Goal: Task Accomplishment & Management: Manage account settings

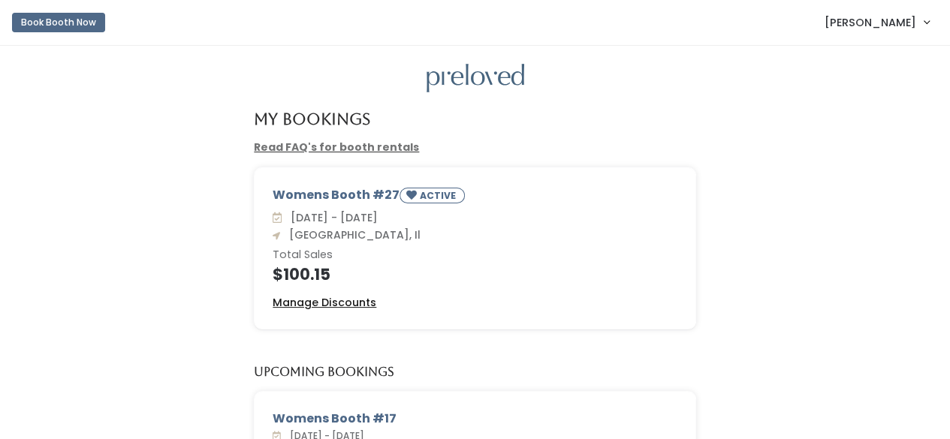
click at [337, 302] on u "Manage Discounts" at bounding box center [325, 302] width 104 height 15
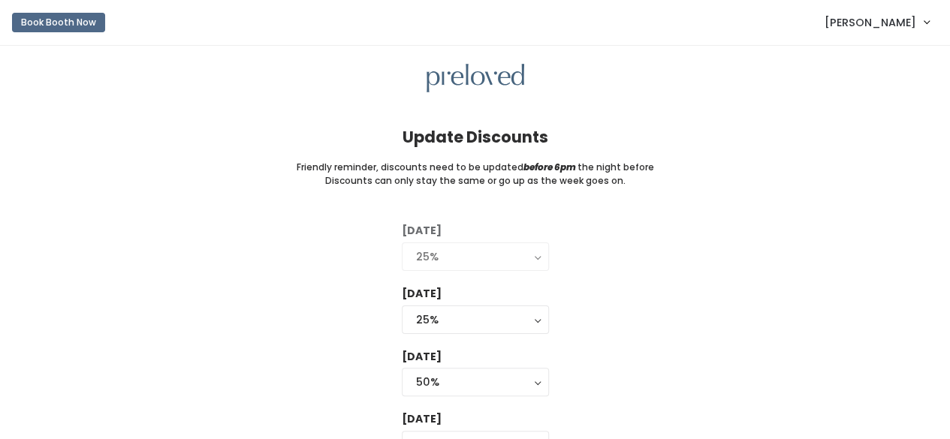
scroll to position [129, 0]
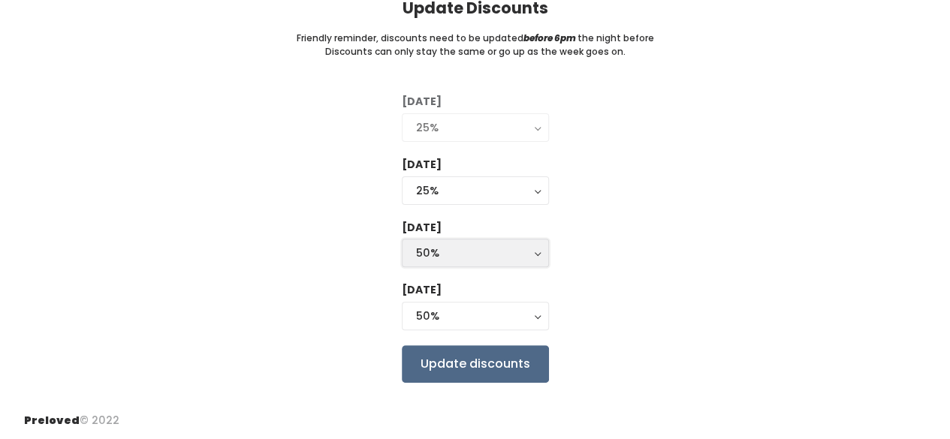
click at [452, 255] on div "50%" at bounding box center [475, 253] width 119 height 17
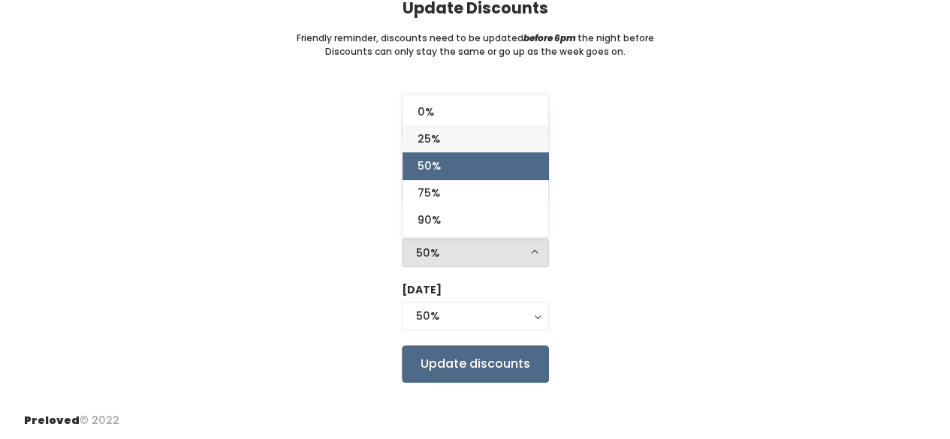
click at [448, 144] on link "25%" at bounding box center [476, 138] width 146 height 27
select select "25%"
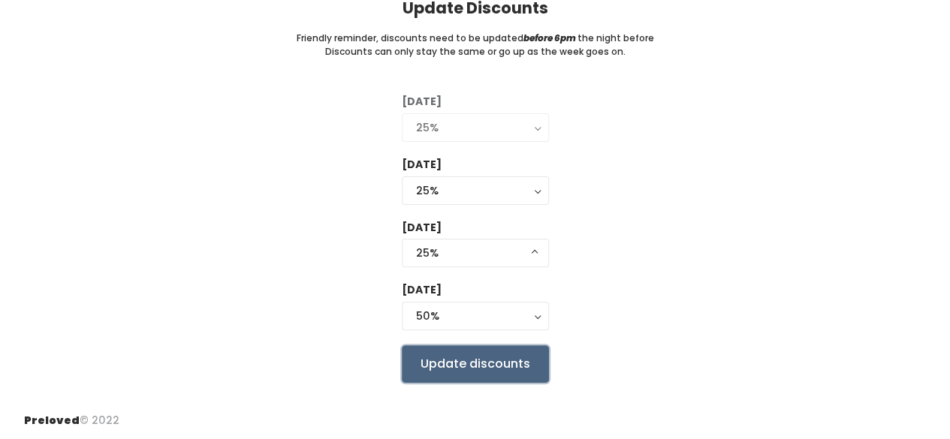
click at [463, 362] on input "Update discounts" at bounding box center [475, 365] width 147 height 38
